Goal: Transaction & Acquisition: Subscribe to service/newsletter

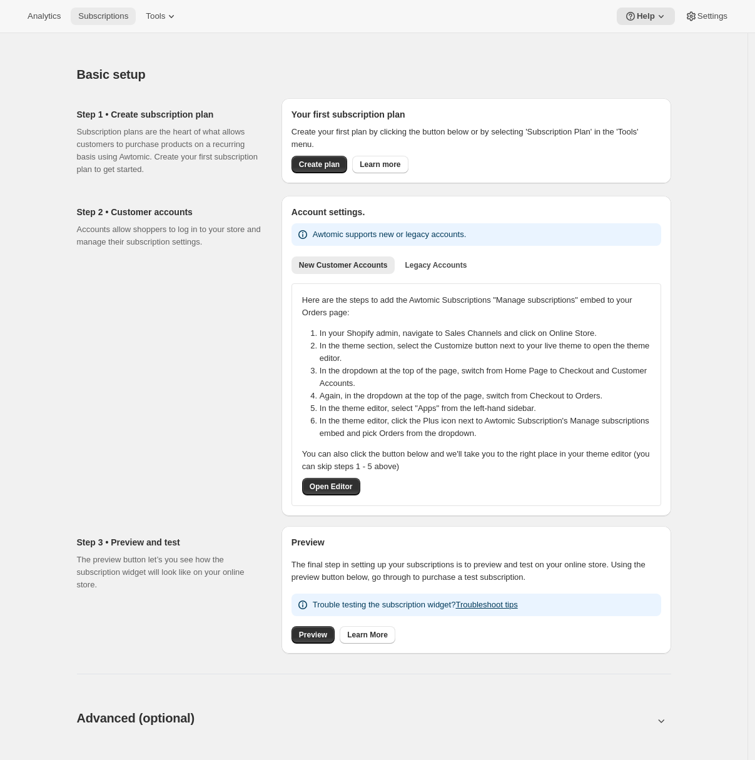
click at [103, 15] on span "Subscriptions" at bounding box center [103, 16] width 50 height 10
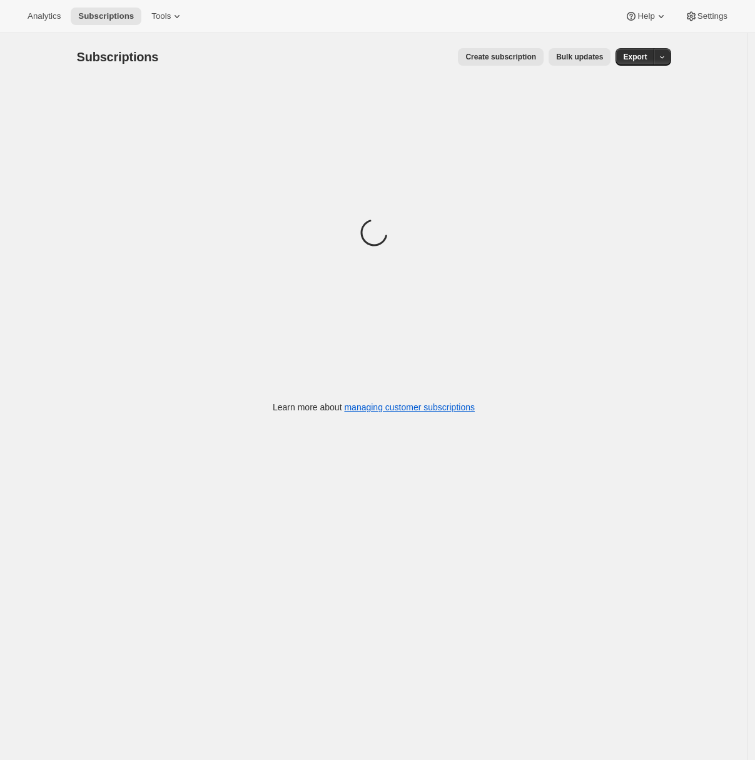
click at [534, 58] on span "Create subscription" at bounding box center [500, 57] width 71 height 10
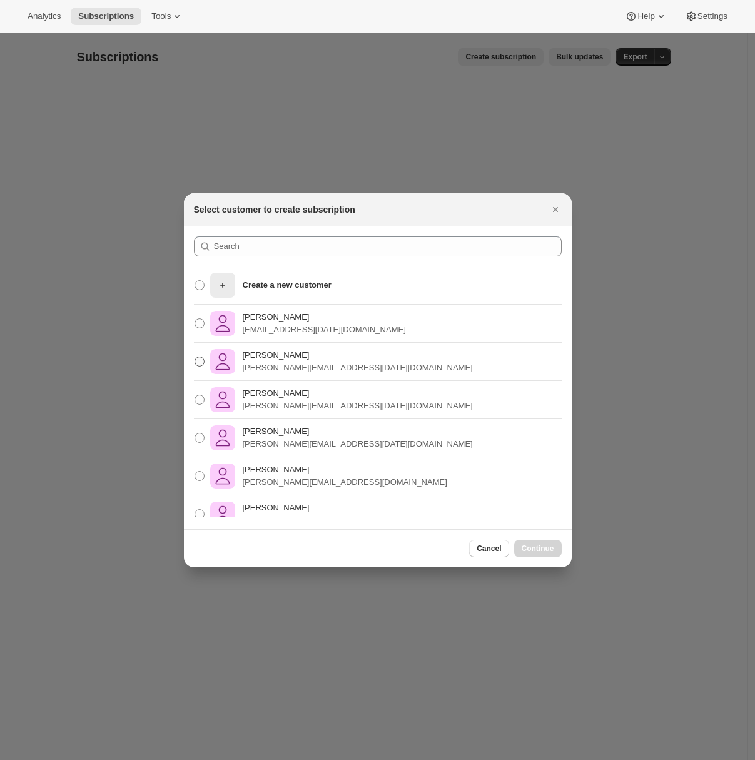
click at [318, 373] on p "[PERSON_NAME][EMAIL_ADDRESS][DATE][DOMAIN_NAME]" at bounding box center [358, 368] width 230 height 13
click at [195, 357] on input "[PERSON_NAME] [PERSON_NAME][EMAIL_ADDRESS][DATE][DOMAIN_NAME]" at bounding box center [195, 357] width 1 height 1
radio input "true"
click at [530, 550] on span "Continue" at bounding box center [538, 549] width 33 height 10
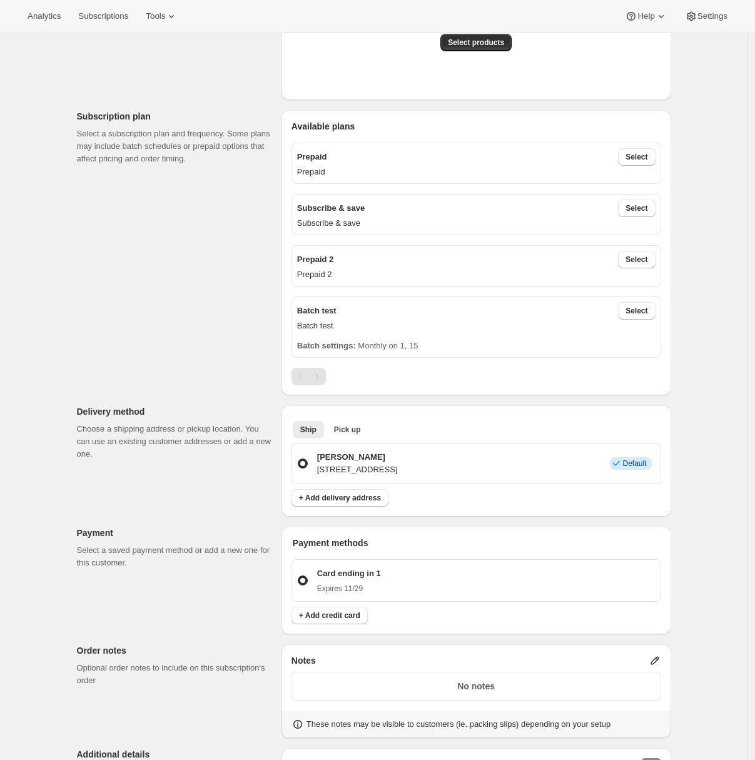
scroll to position [338, 0]
